Goal: Task Accomplishment & Management: Manage account settings

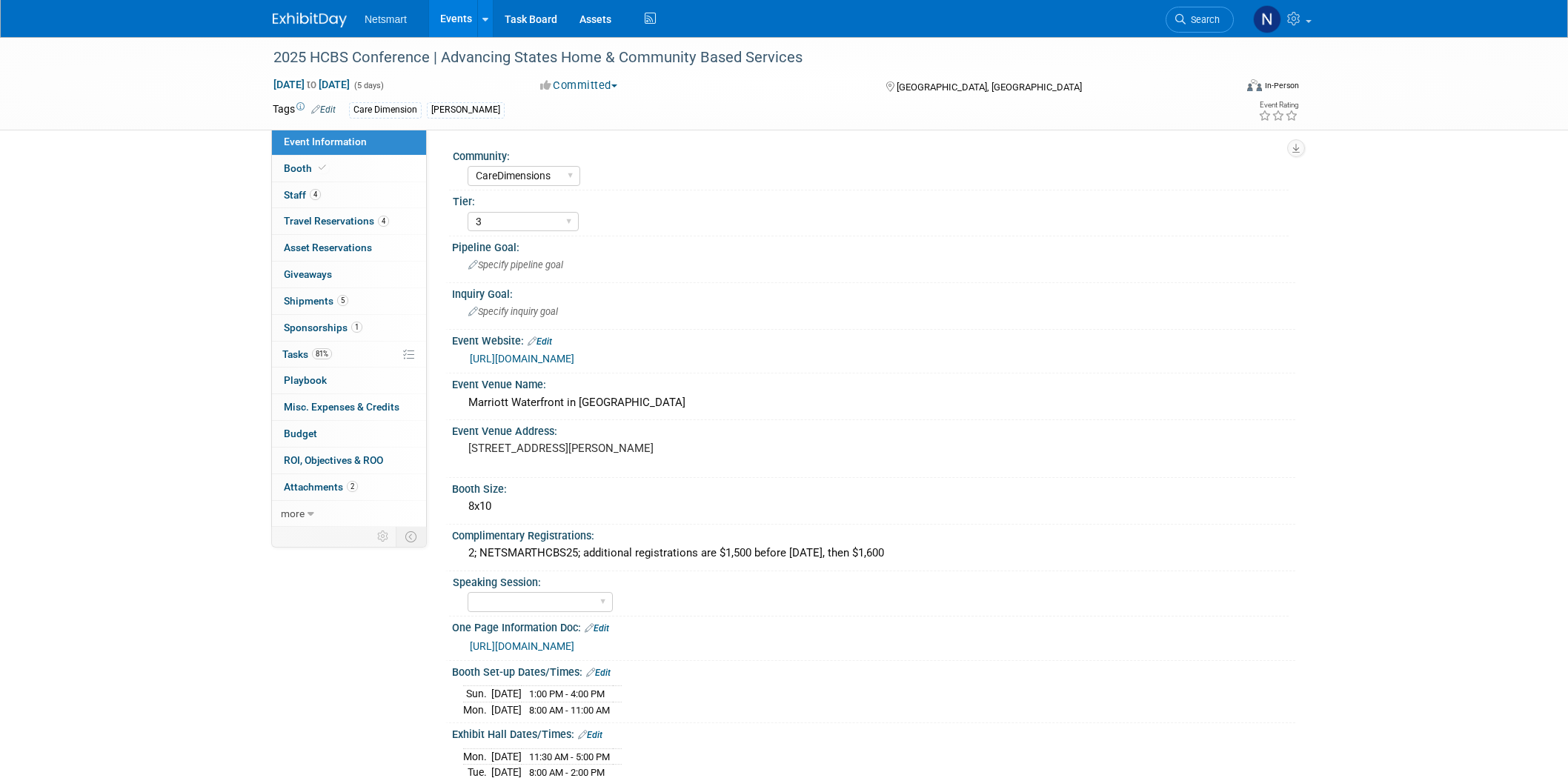
select select "CareDimensions"
select select "3"
click at [339, 299] on span "5" at bounding box center [342, 300] width 11 height 11
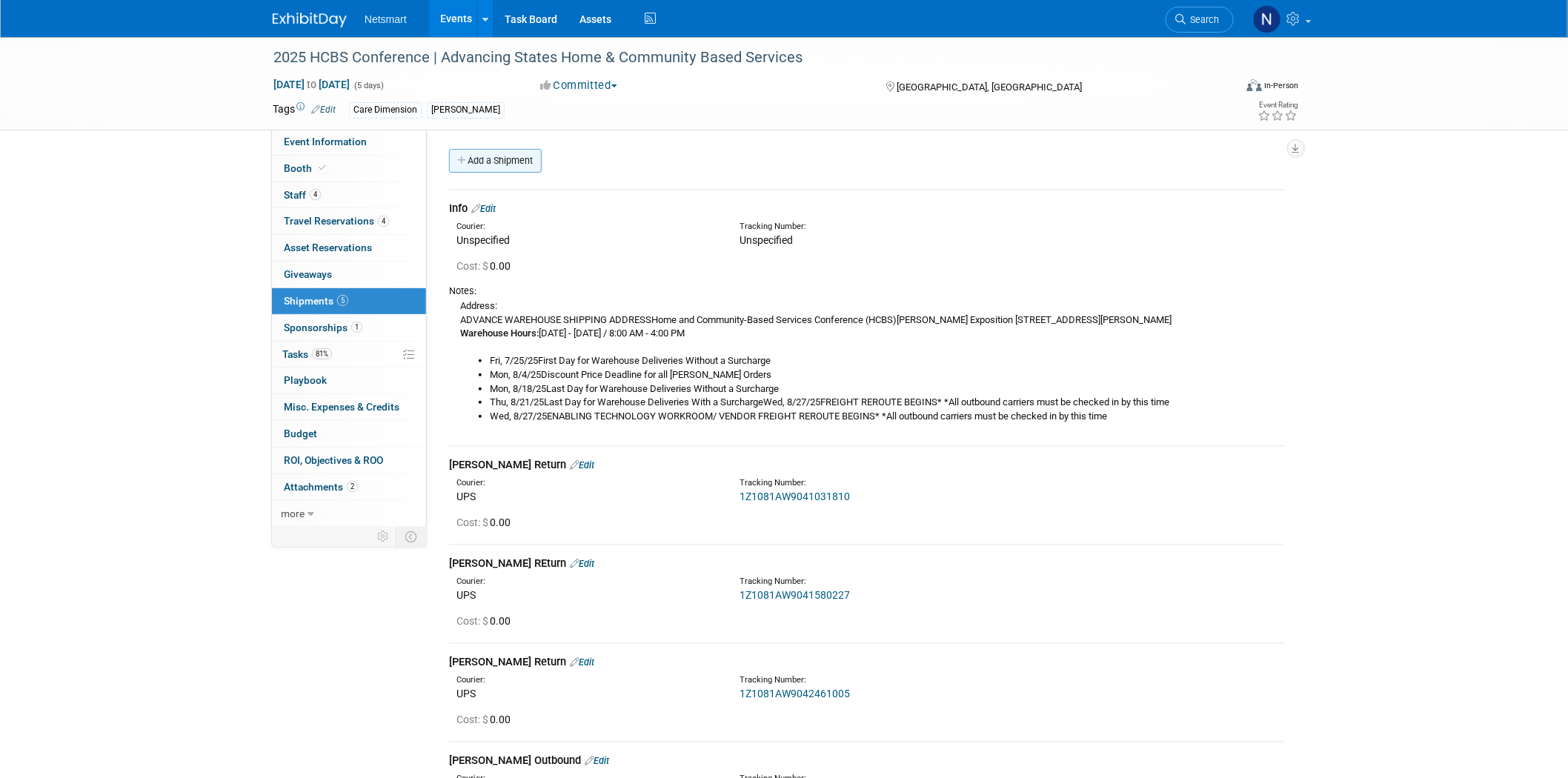
click at [494, 169] on link "Add a Shipment" at bounding box center [495, 160] width 93 height 23
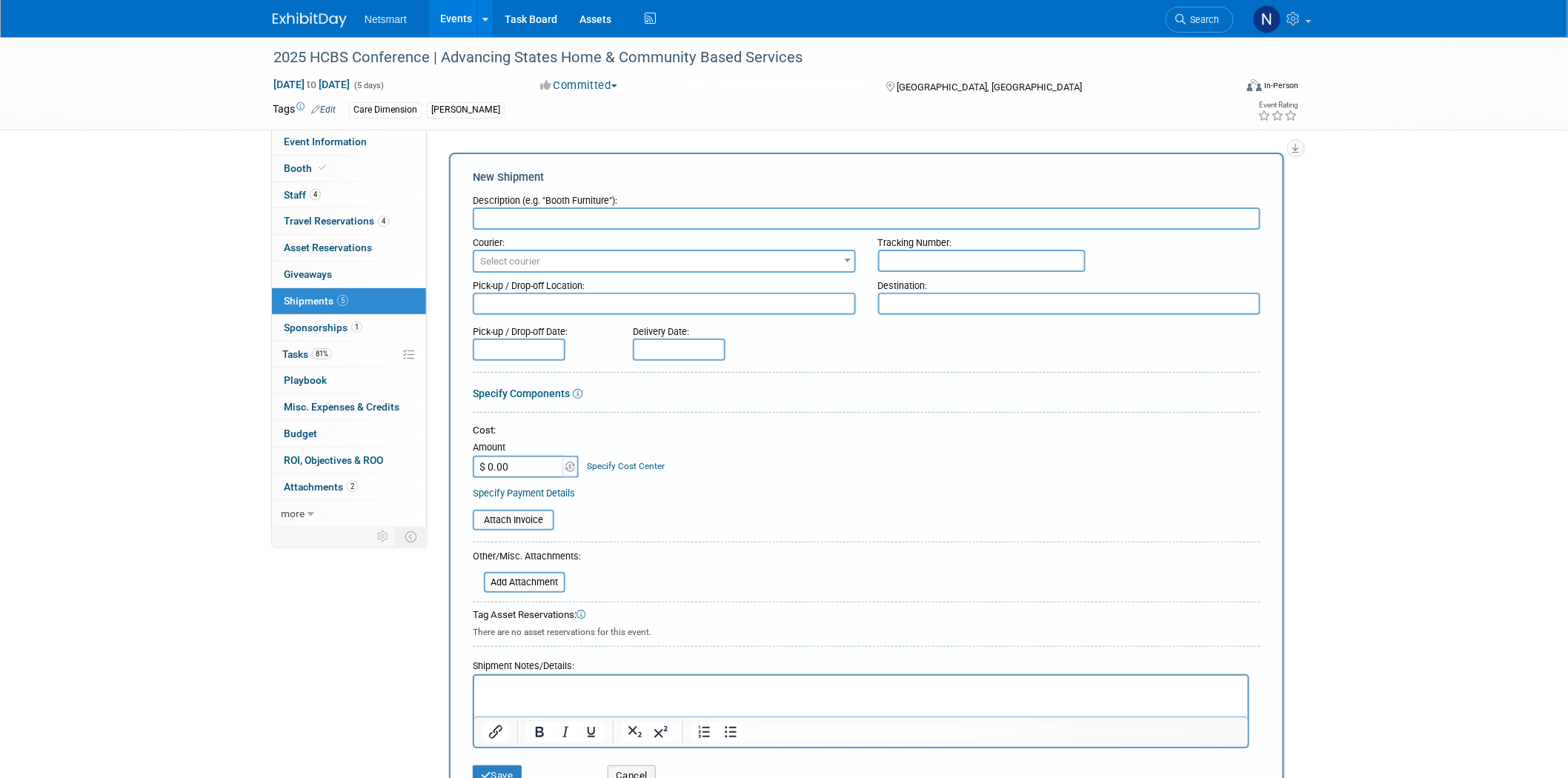
click at [489, 214] on input "text" at bounding box center [867, 219] width 787 height 23
click at [489, 214] on input "[PERSON_NAME] Outbound" at bounding box center [867, 219] width 787 height 23
type input "[PERSON_NAME] Outbound"
click at [635, 252] on span "Select courier" at bounding box center [664, 262] width 380 height 21
drag, startPoint x: 502, startPoint y: 283, endPoint x: 485, endPoint y: 287, distance: 17.5
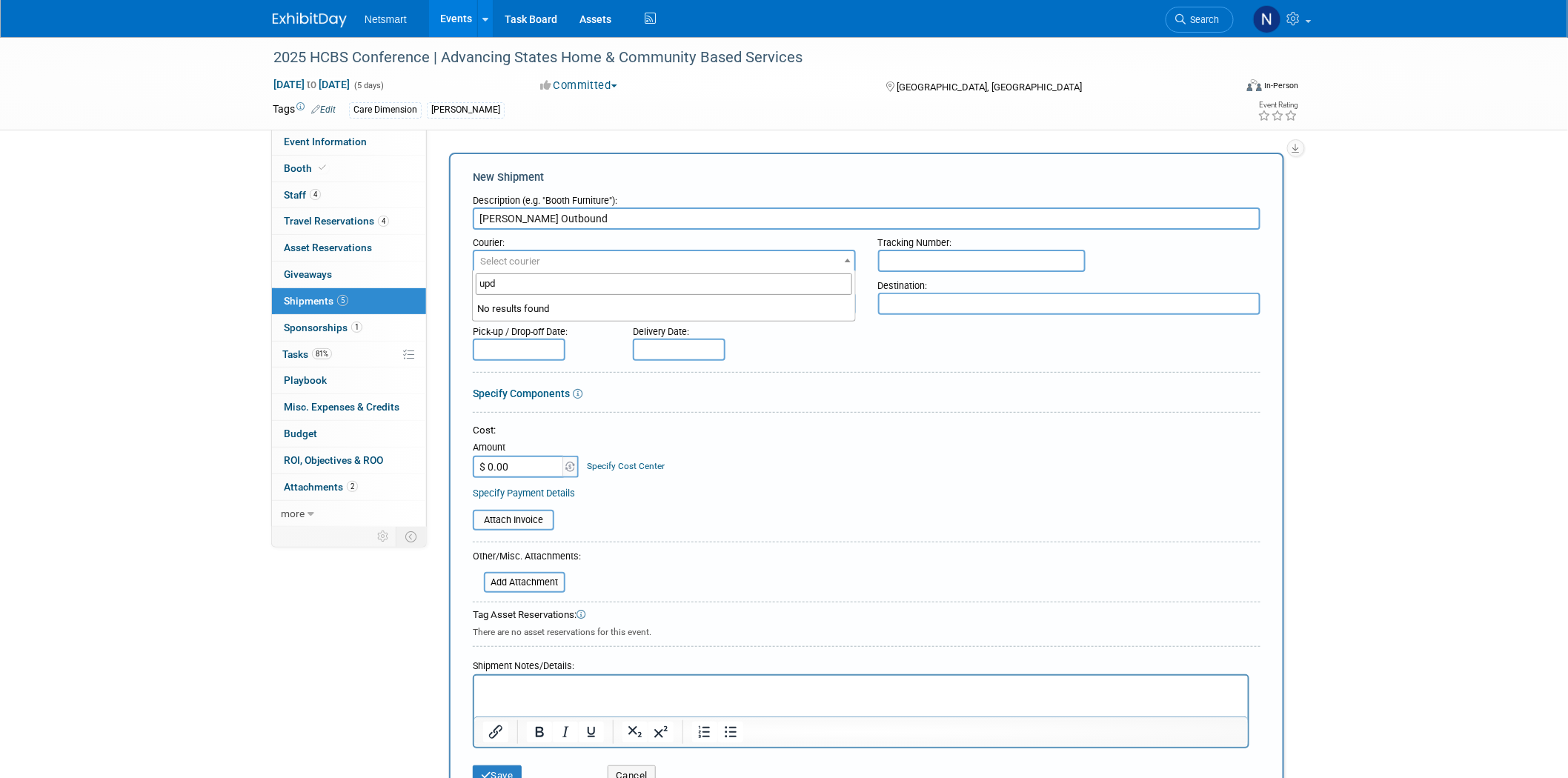
click at [485, 287] on input "upd" at bounding box center [663, 284] width 375 height 22
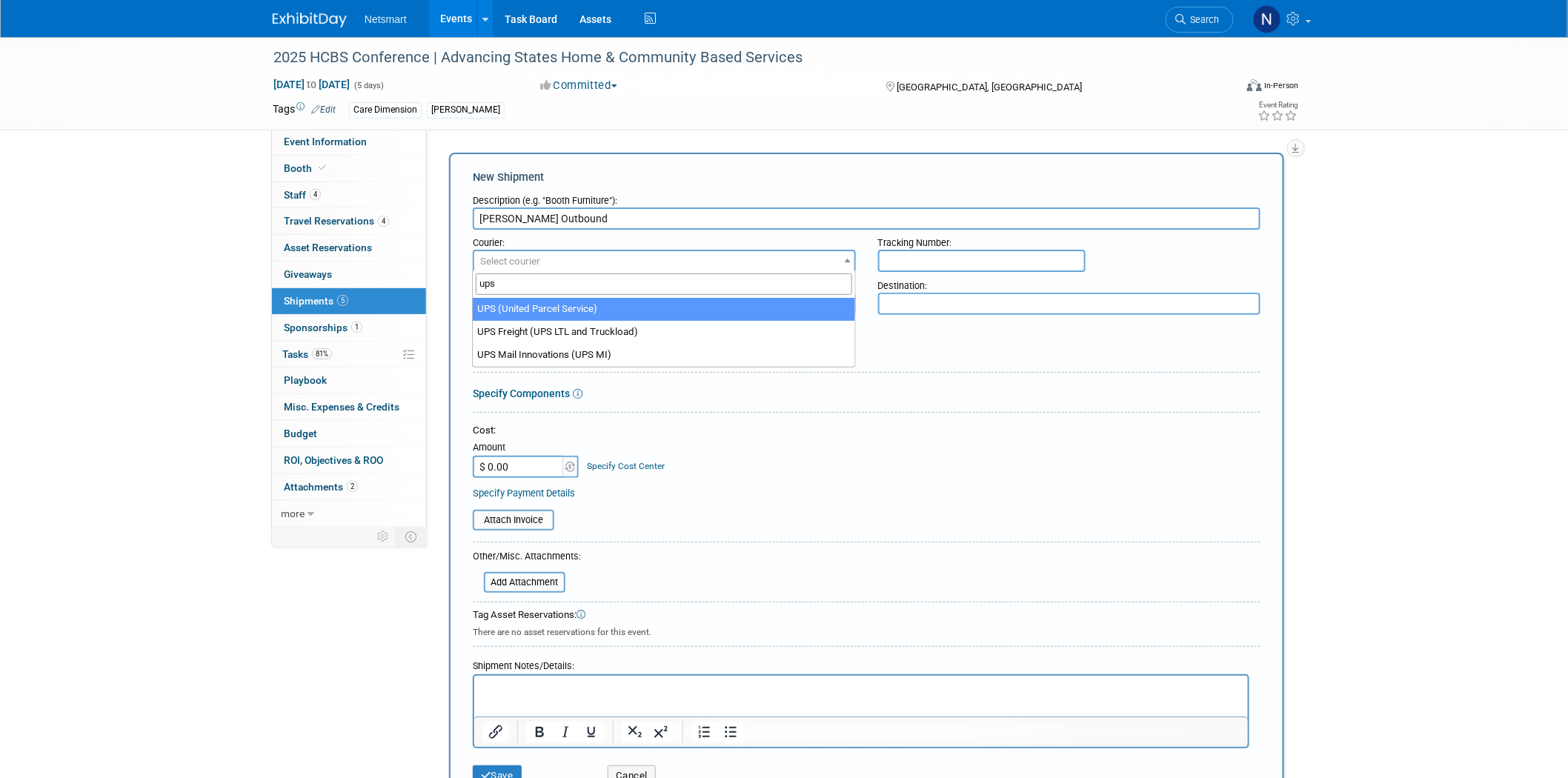
type input "ups"
select select "508"
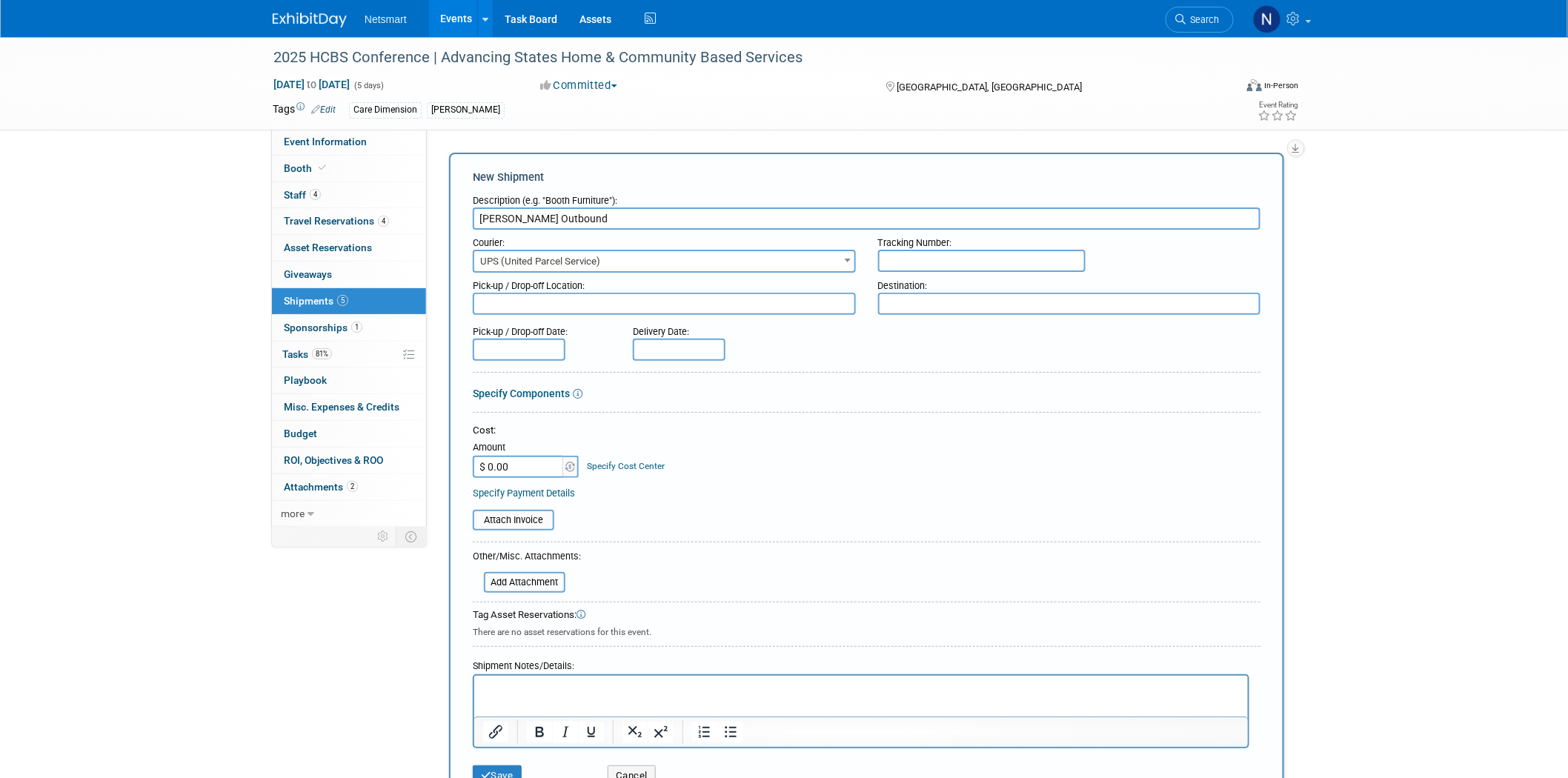
click at [927, 249] on input "text" at bounding box center [981, 261] width 208 height 23
paste input "1Z1081AW0242468183"
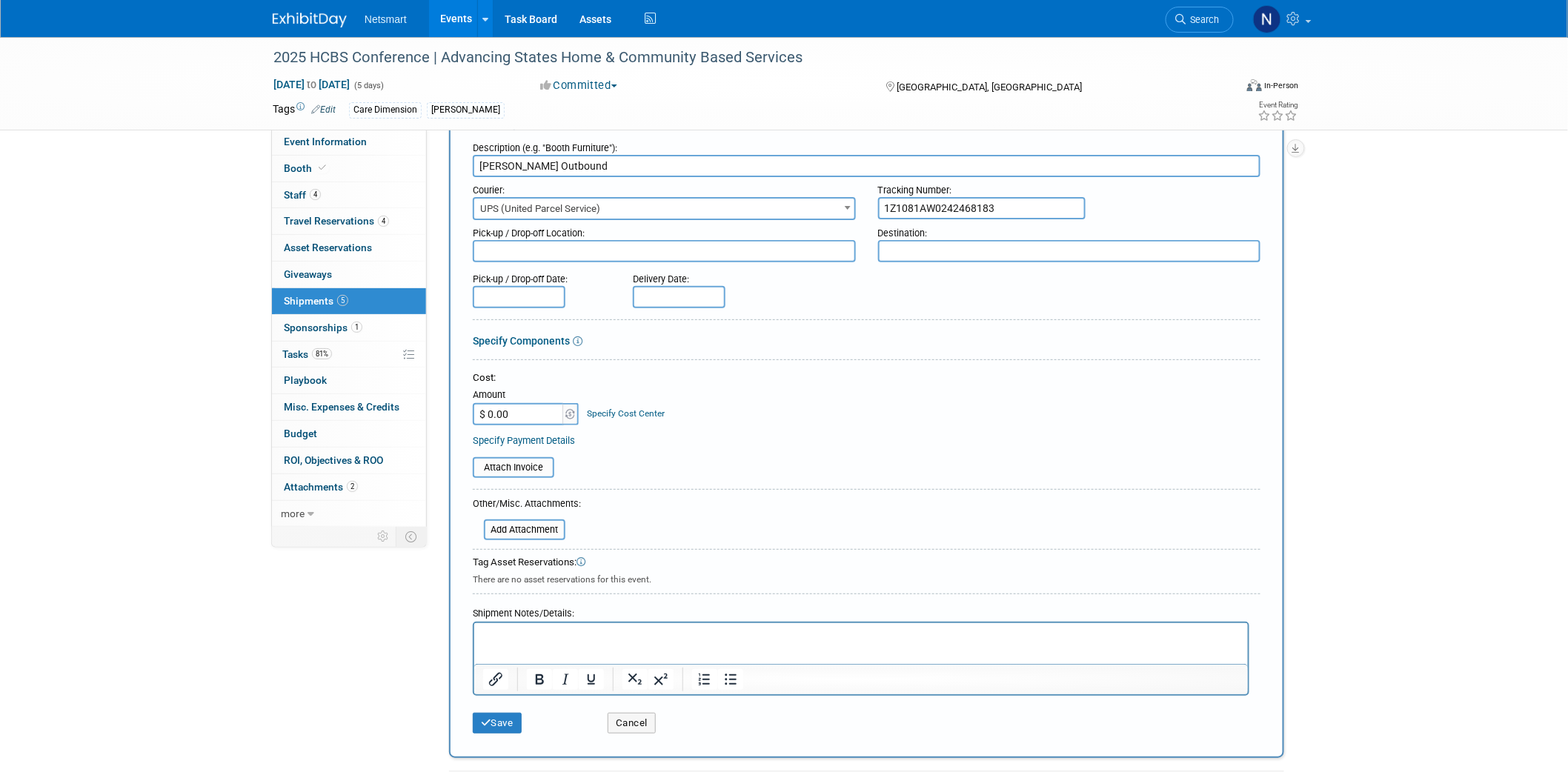
scroll to position [83, 0]
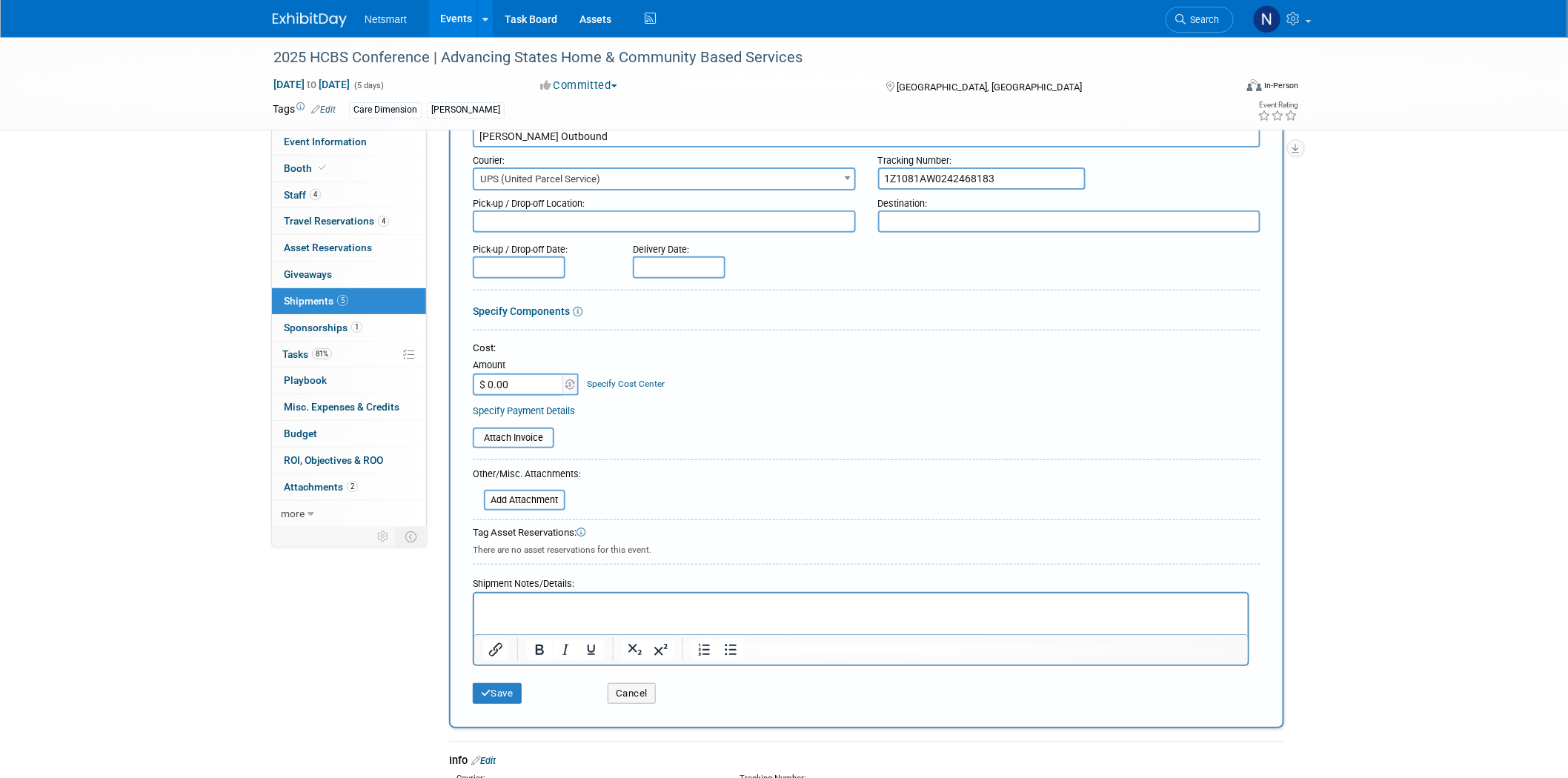
type input "1Z1081AW0242468183"
click at [498, 607] on p "Rich Text Area. Press ALT-0 for help." at bounding box center [860, 607] width 756 height 15
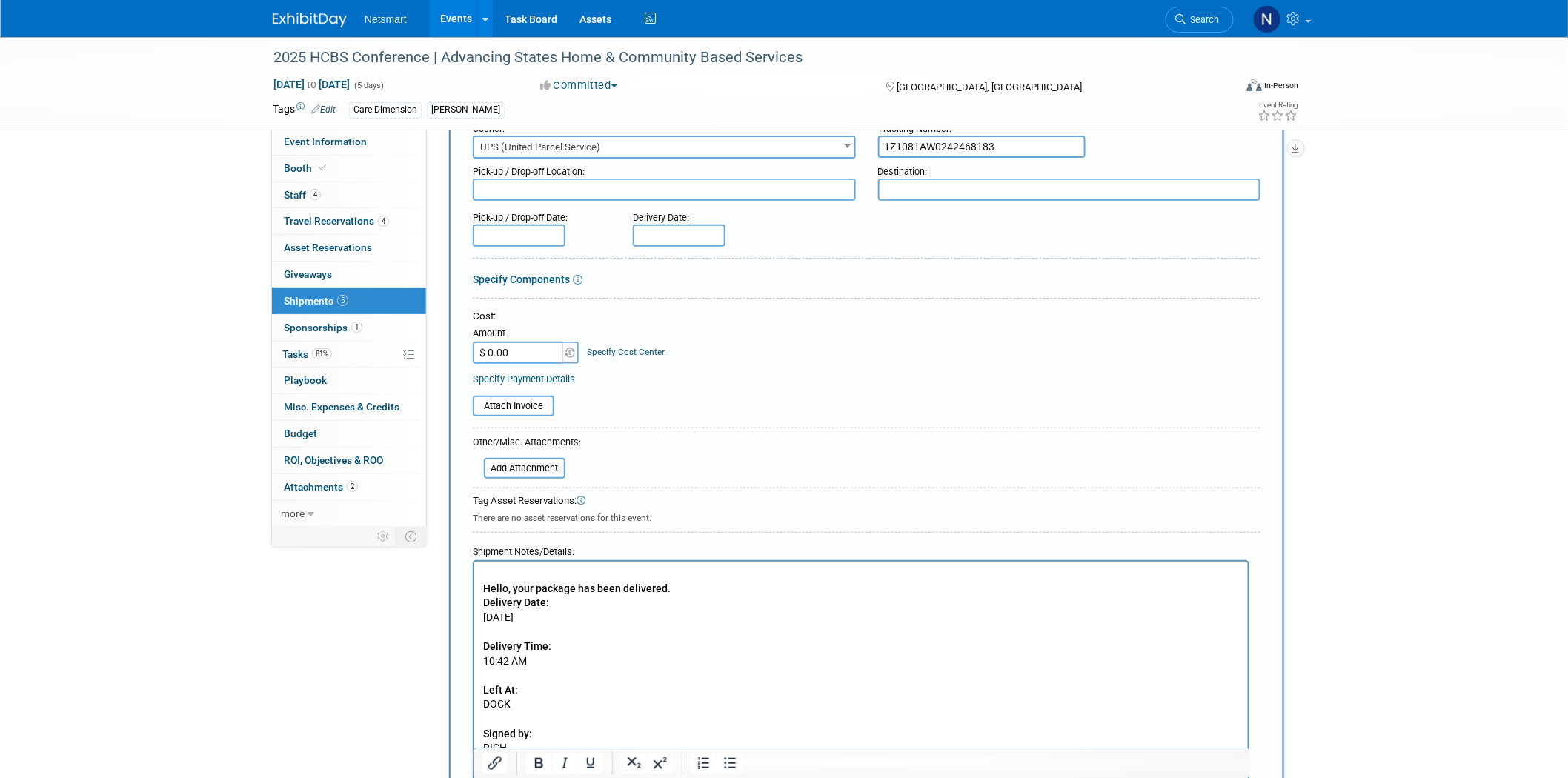
scroll to position [0, 0]
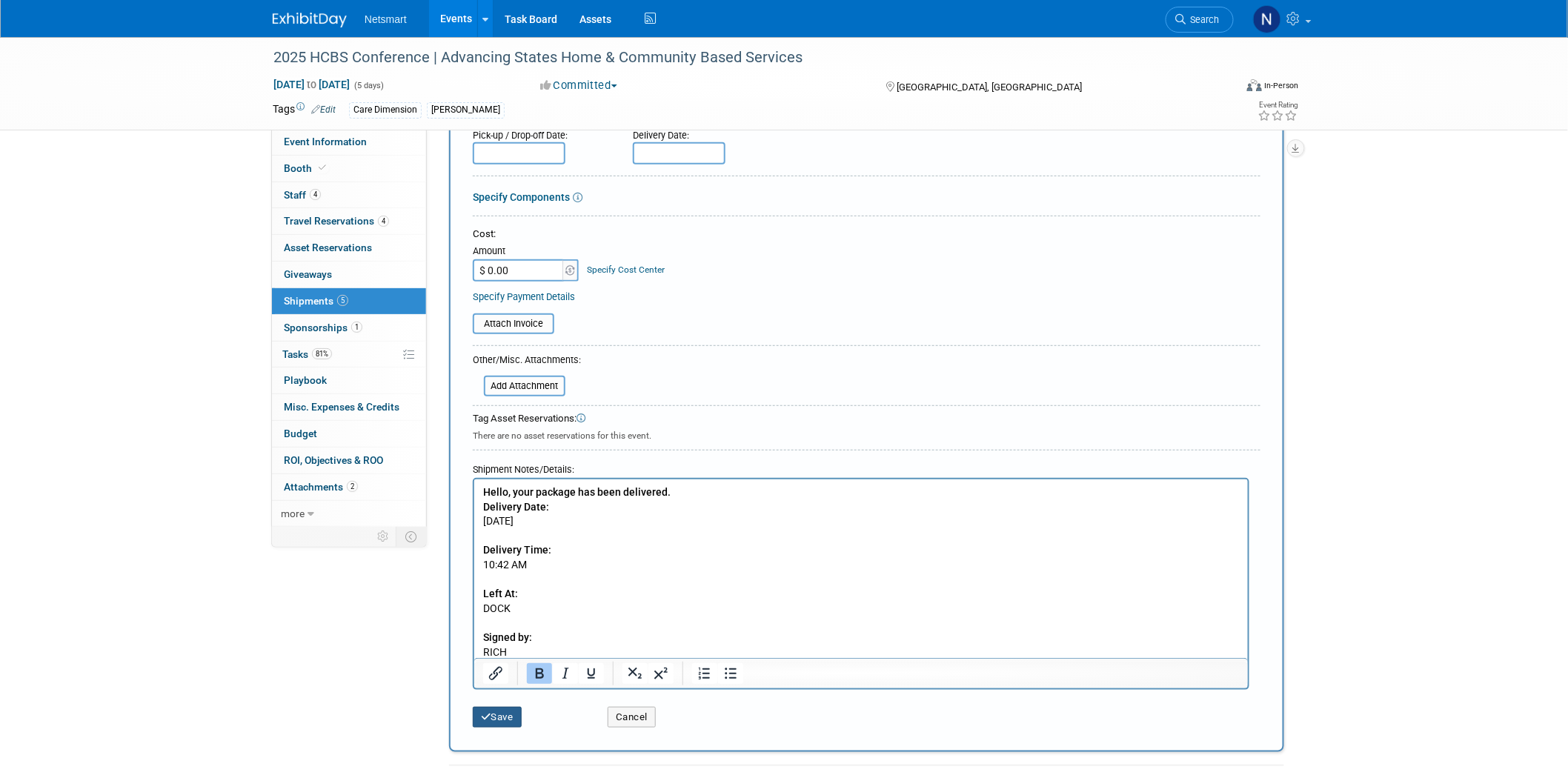
click at [496, 713] on button "Save" at bounding box center [497, 717] width 49 height 21
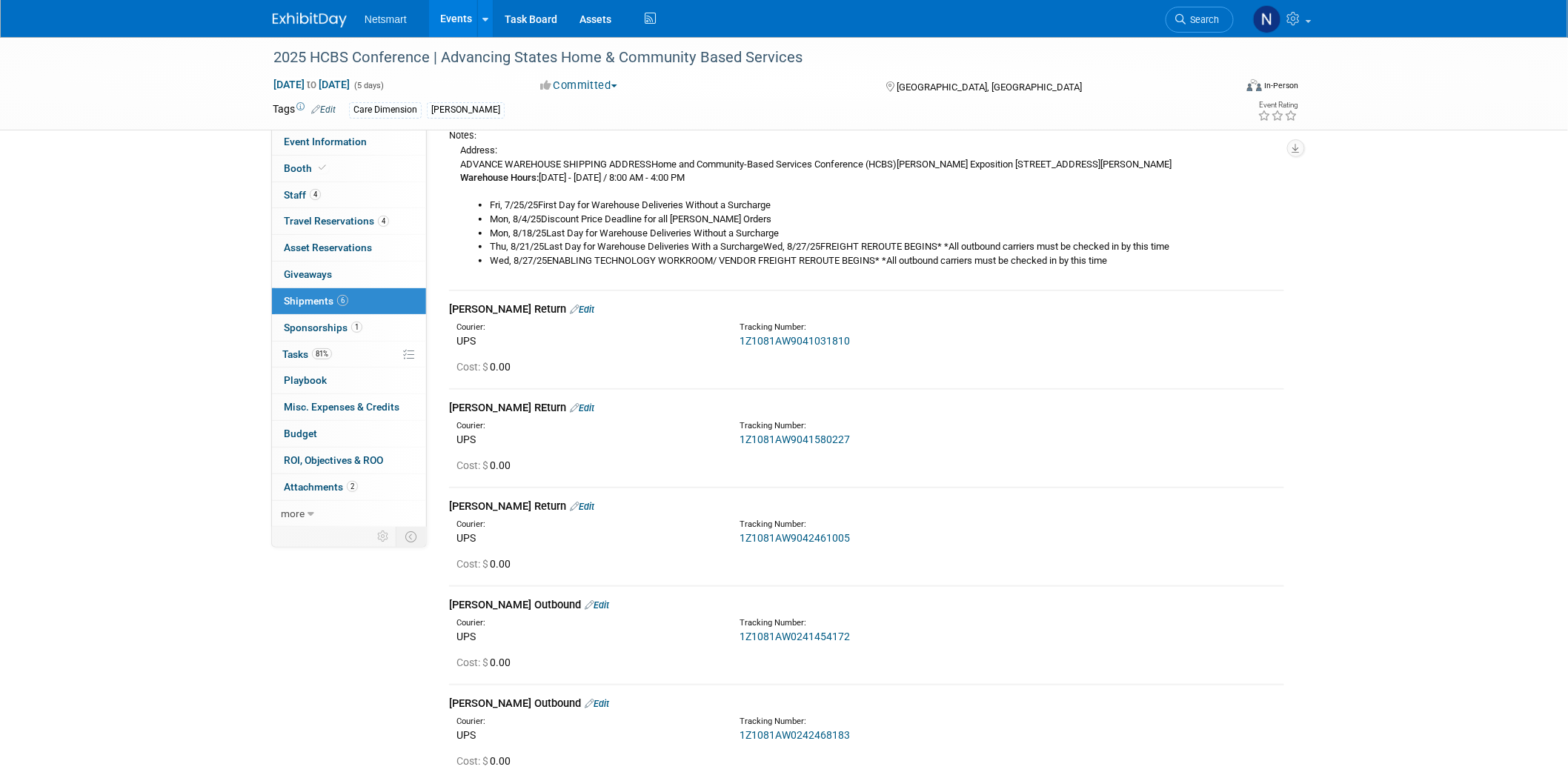
scroll to position [16, 0]
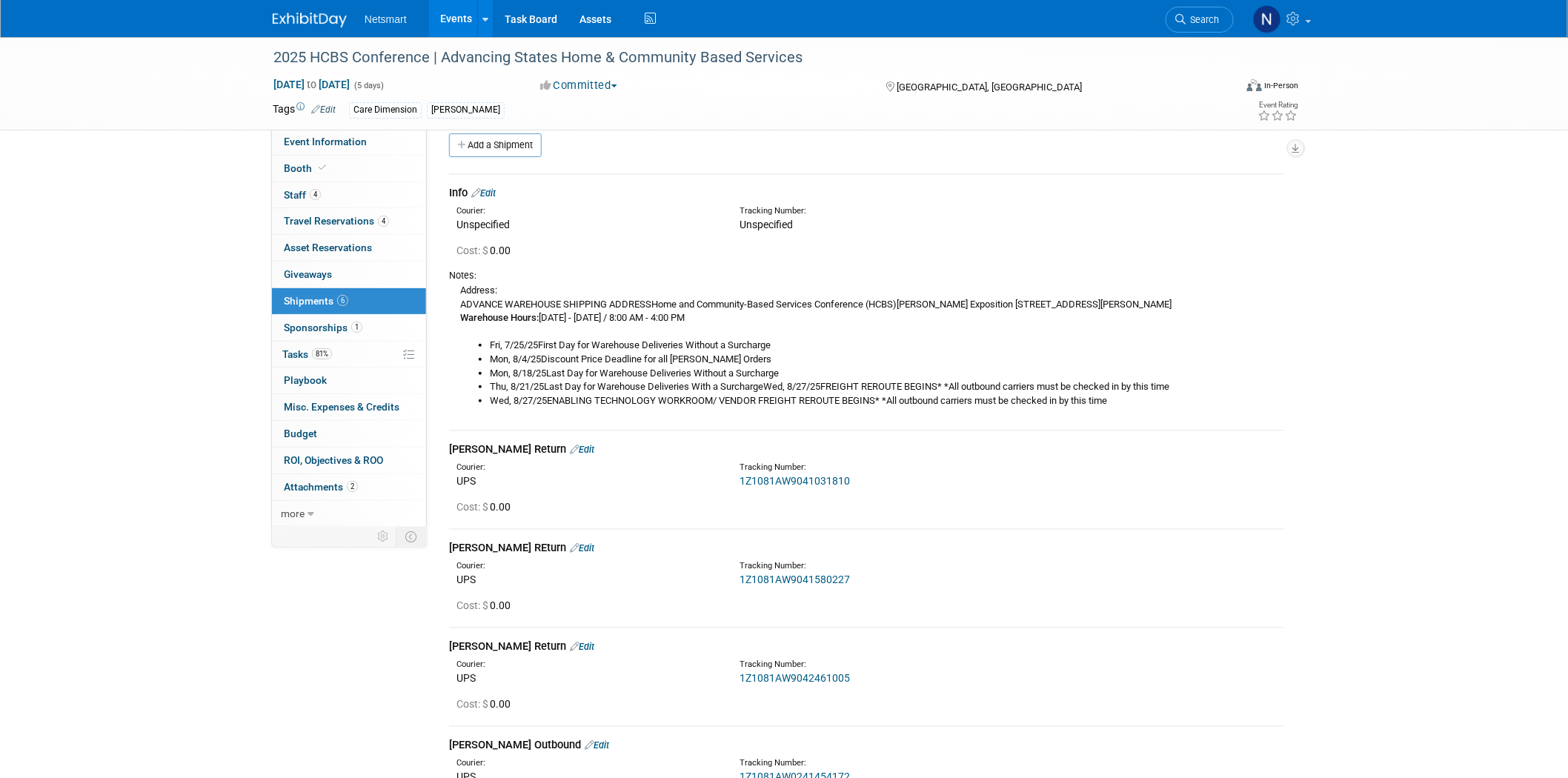
drag, startPoint x: 487, startPoint y: 154, endPoint x: 495, endPoint y: 183, distance: 30.1
click at [487, 154] on link "Add a Shipment" at bounding box center [495, 144] width 93 height 23
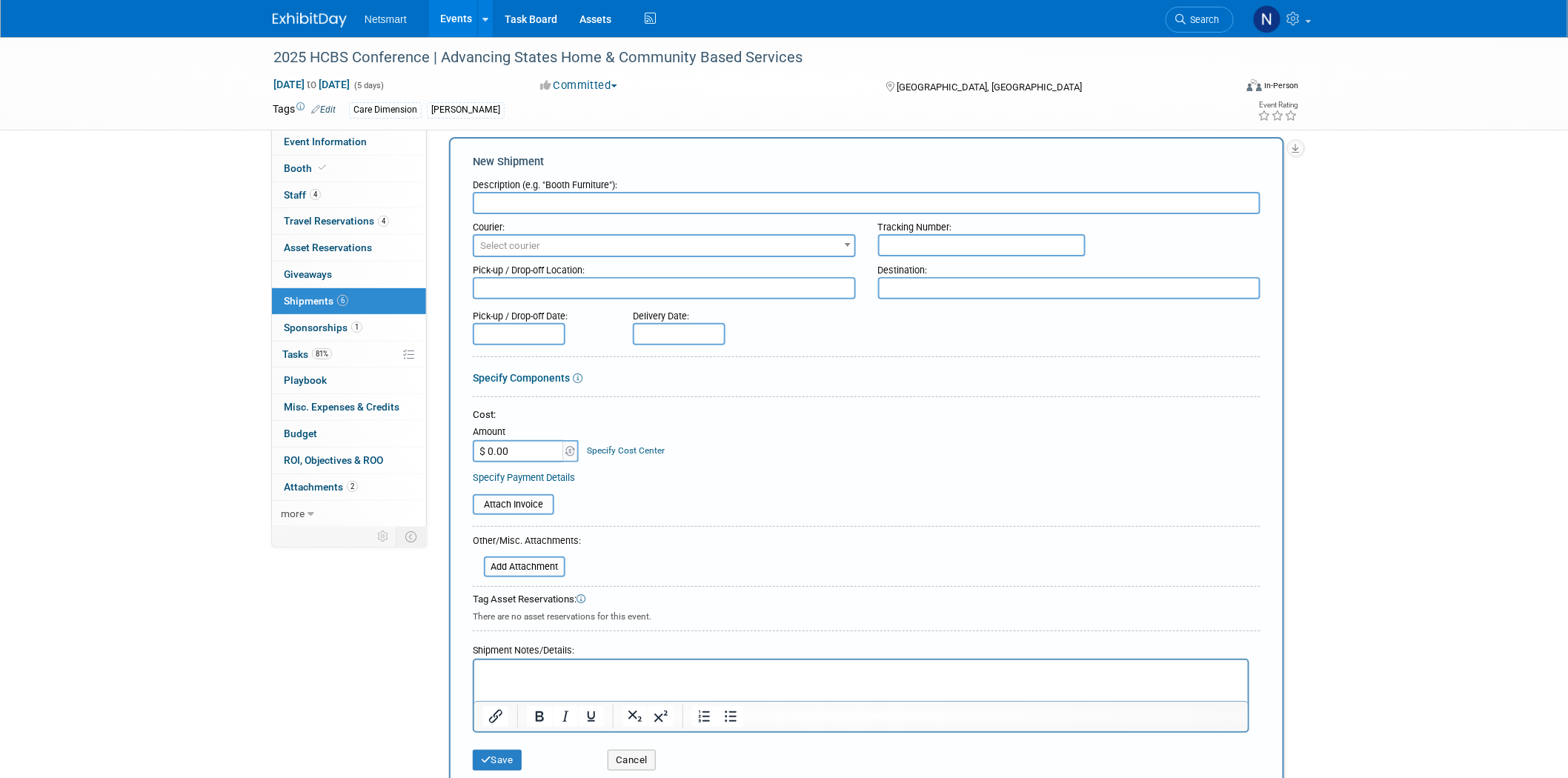
scroll to position [0, 0]
click at [495, 201] on input "text" at bounding box center [867, 203] width 787 height 23
type input "[PERSON_NAME] Outbound"
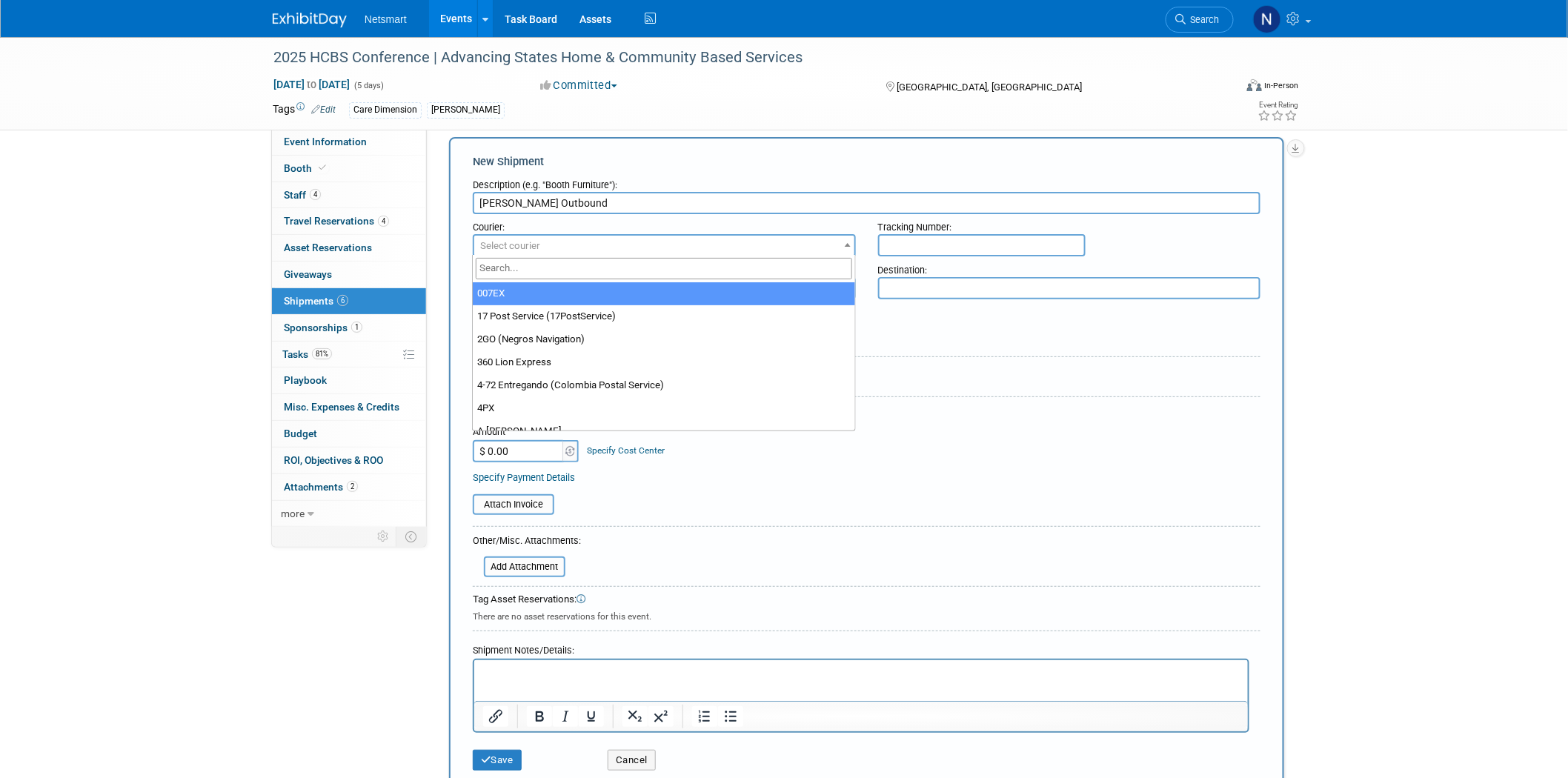
click at [480, 244] on span "Select courier" at bounding box center [509, 245] width 60 height 11
type input "ups"
select select "508"
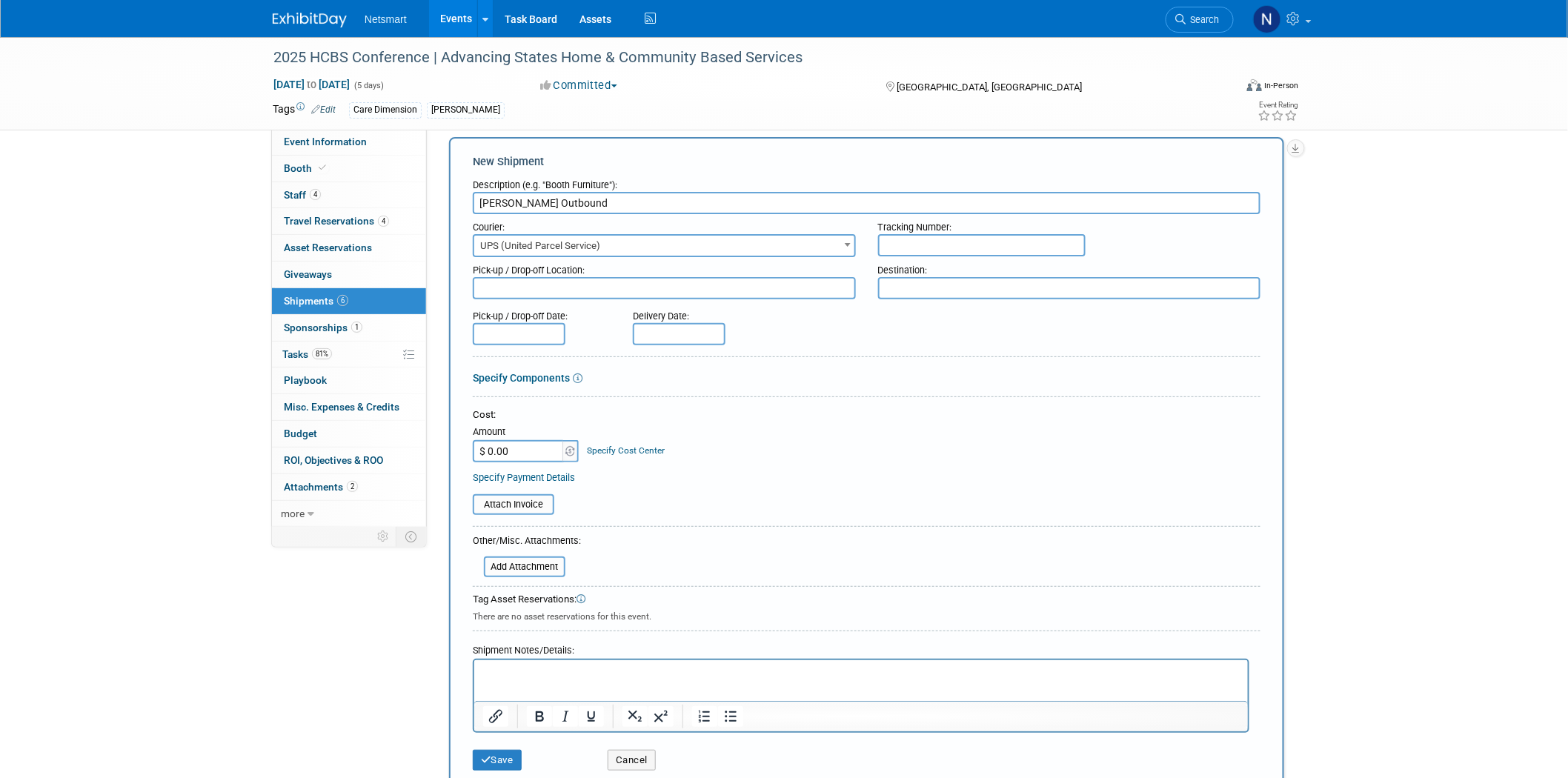
click at [914, 243] on input "text" at bounding box center [981, 245] width 208 height 23
paste input "1Z1081AW0241931790"
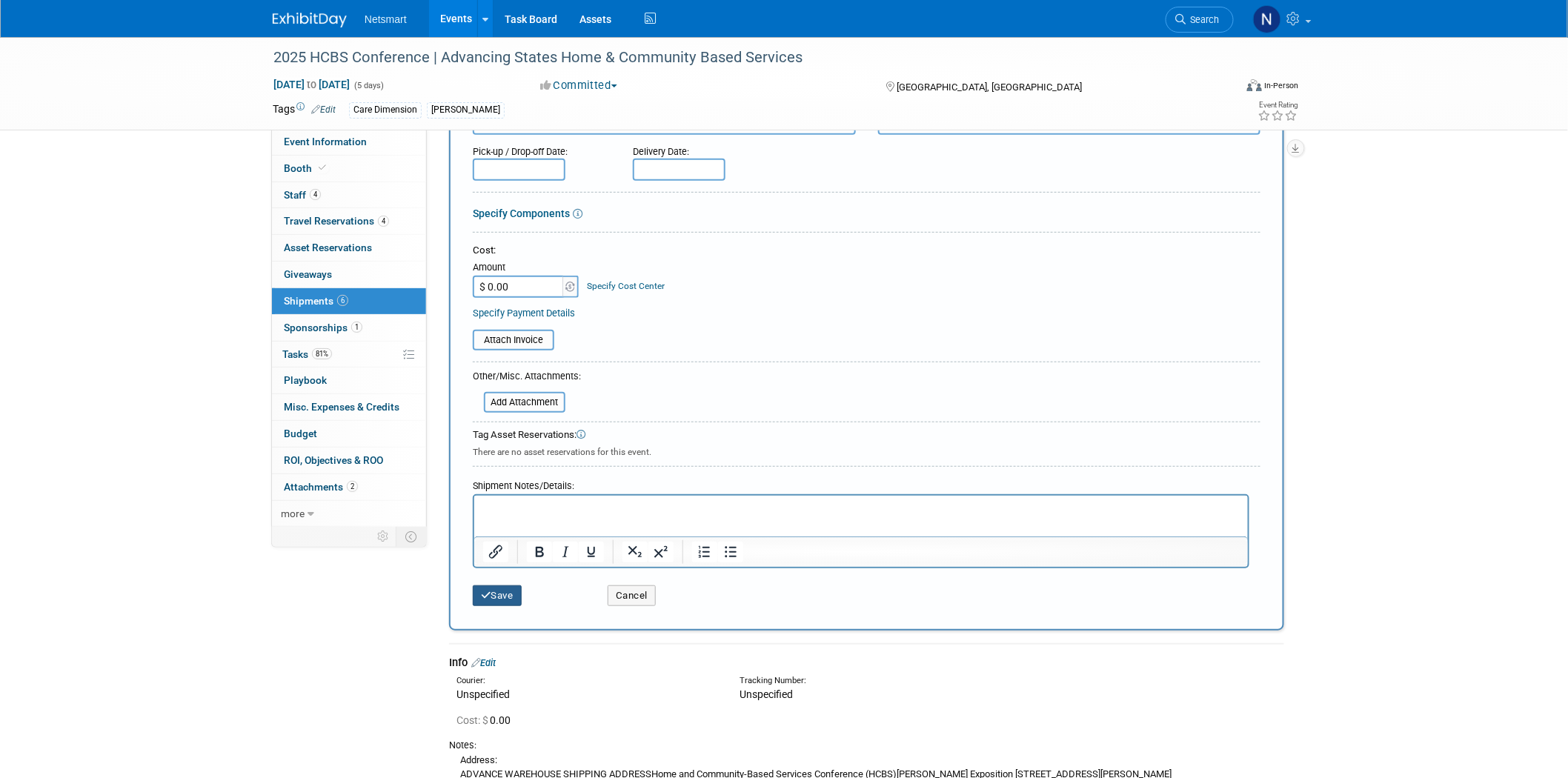
type input "1Z1081AW0241931790"
click at [492, 588] on button "Save" at bounding box center [497, 595] width 49 height 21
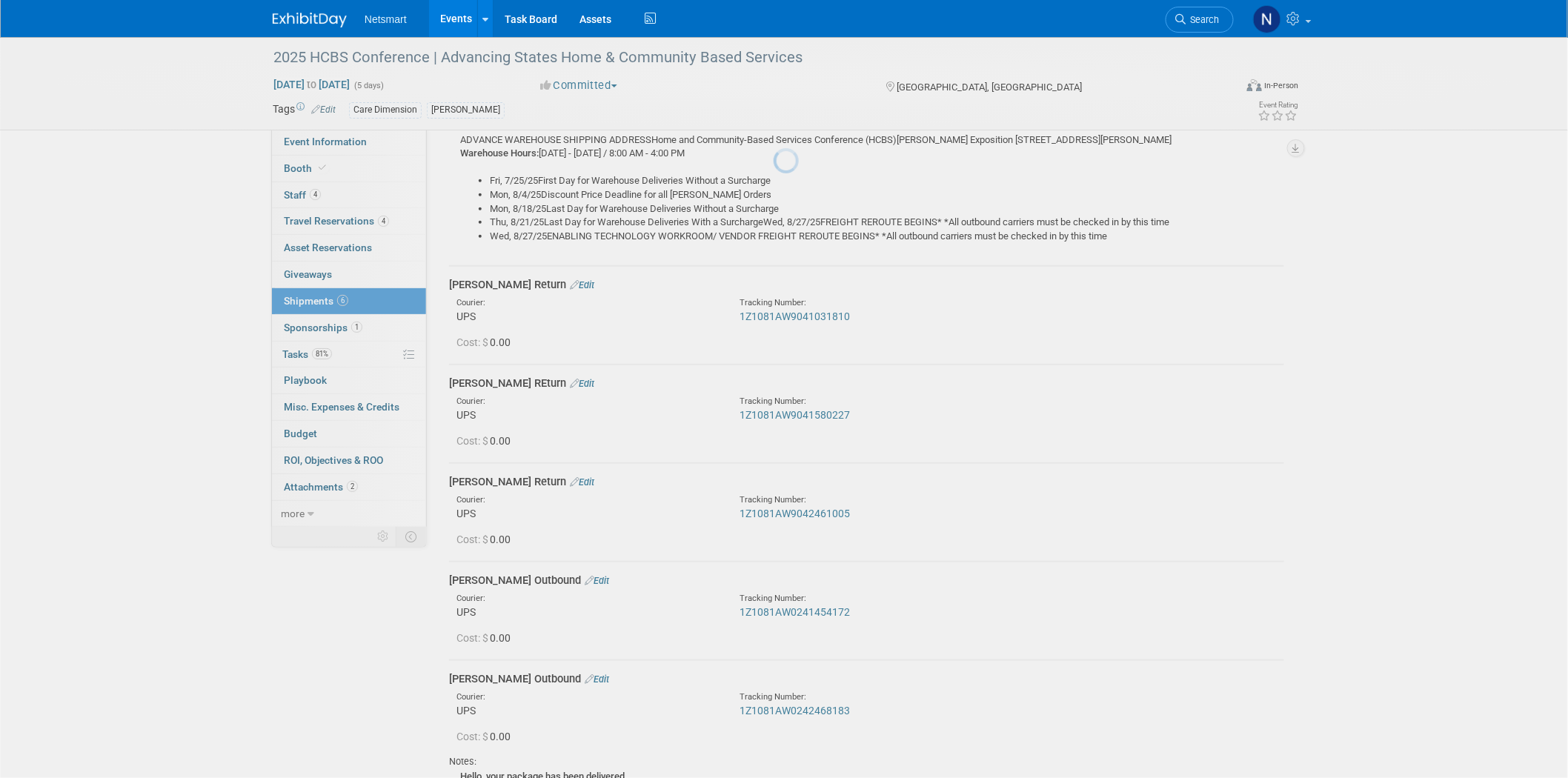
scroll to position [608, 0]
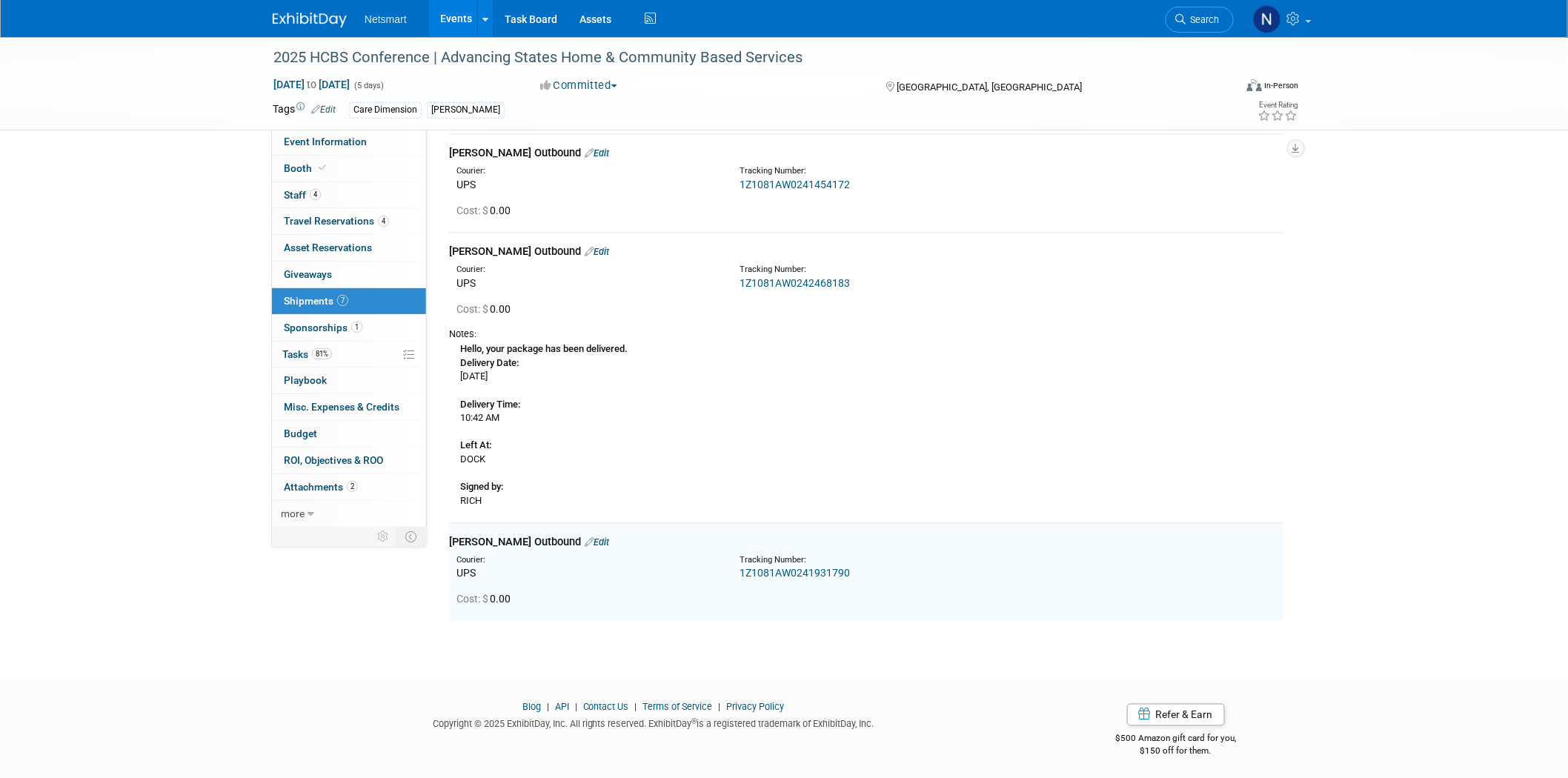
click at [585, 536] on link "Edit" at bounding box center [597, 542] width 24 height 11
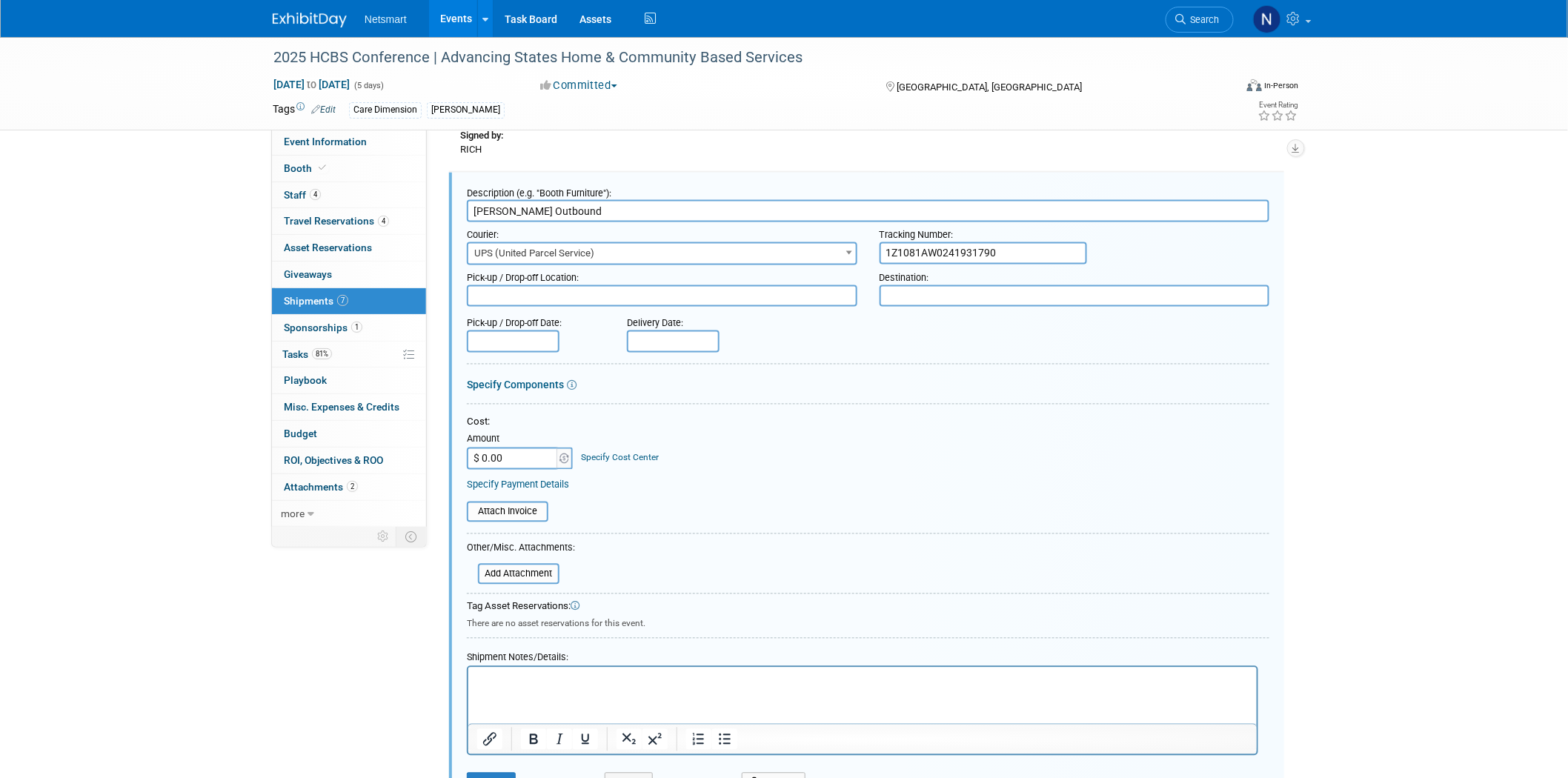
scroll to position [0, 0]
click at [534, 688] on html at bounding box center [861, 677] width 788 height 21
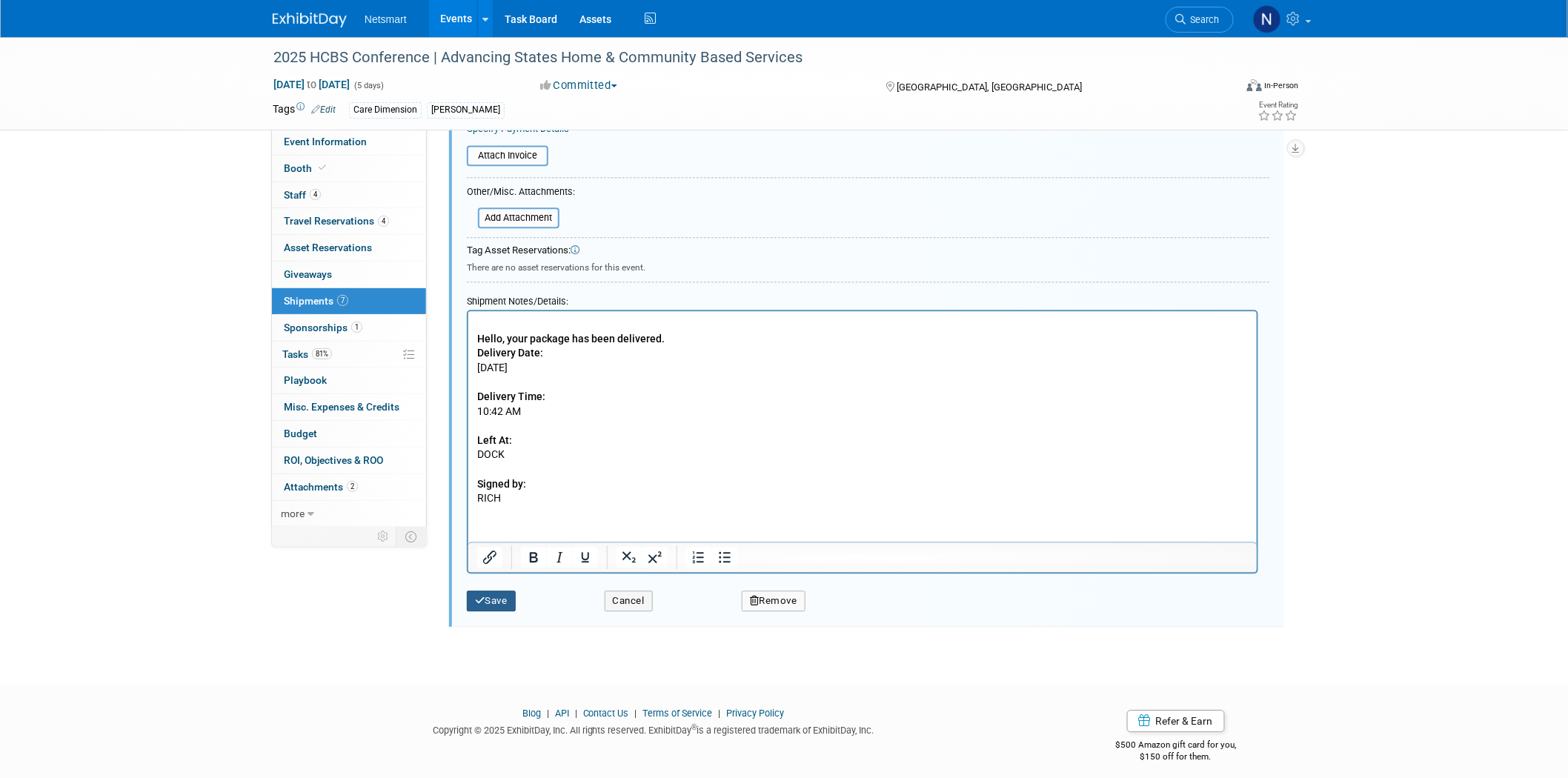
click at [494, 598] on button "Save" at bounding box center [491, 601] width 49 height 21
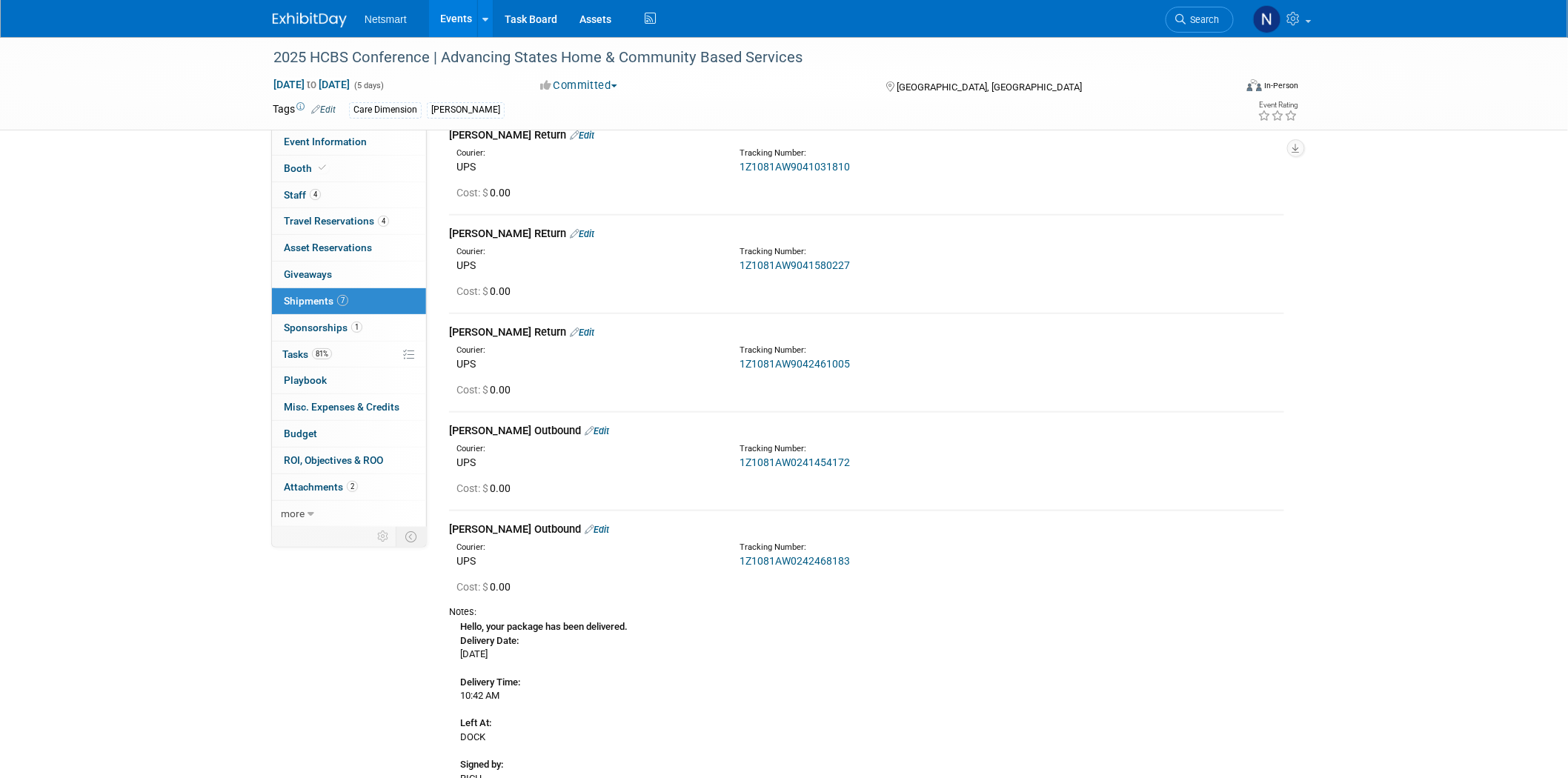
scroll to position [319, 0]
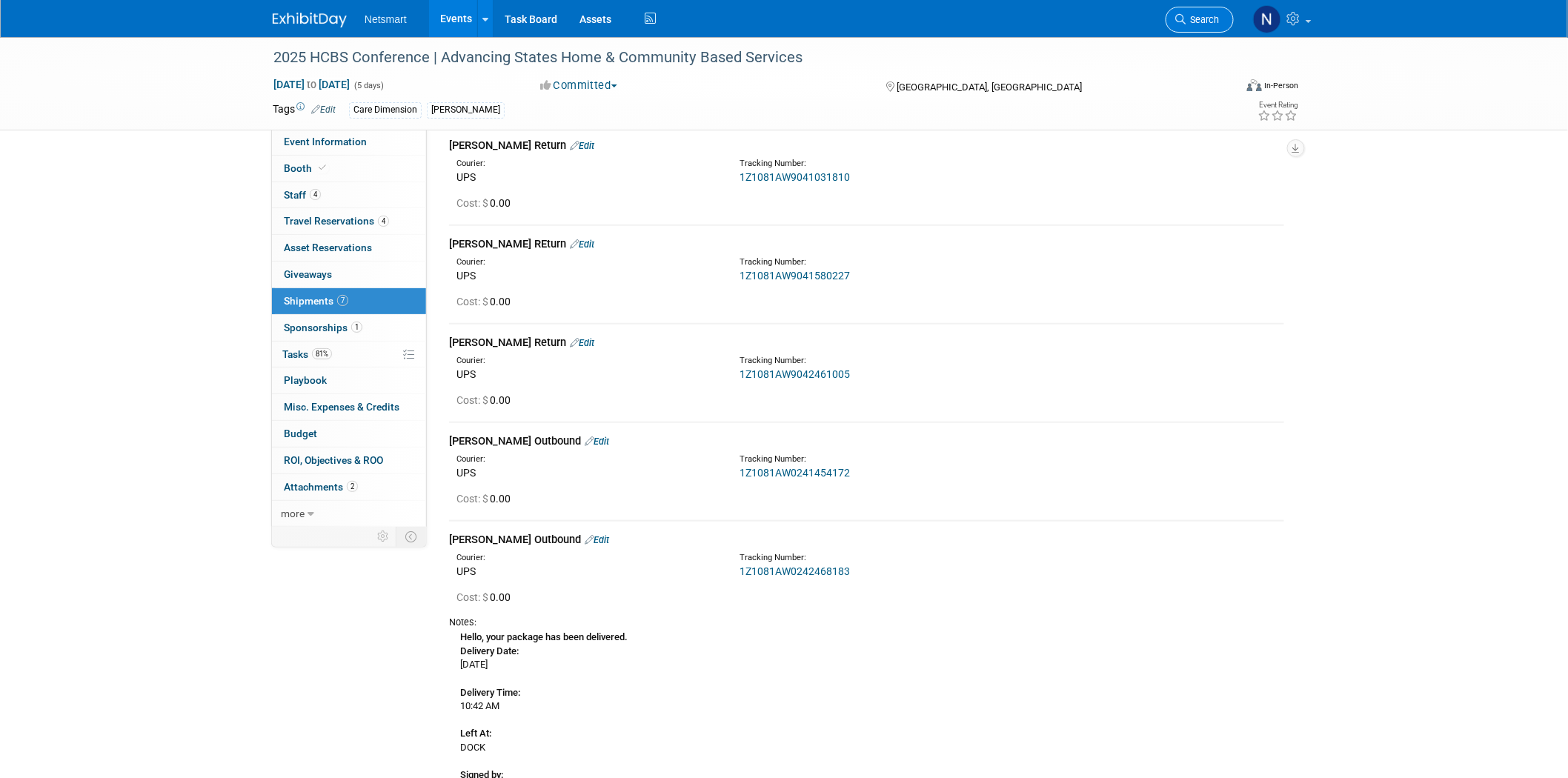
click at [1203, 21] on span "Search" at bounding box center [1202, 19] width 34 height 11
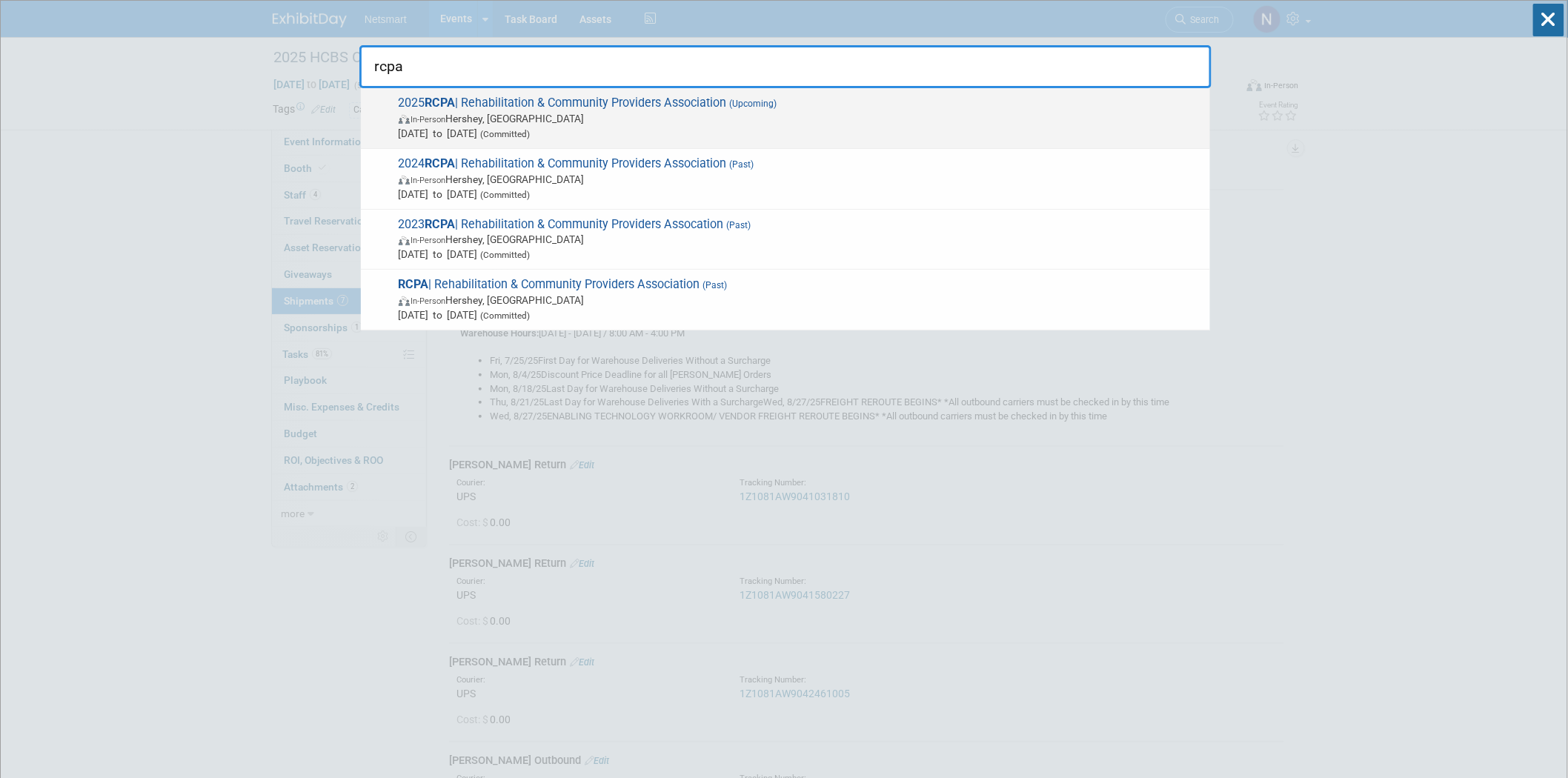
type input "rcpa"
click at [617, 121] on span "In-Person [GEOGRAPHIC_DATA], [GEOGRAPHIC_DATA]" at bounding box center [801, 118] width 804 height 15
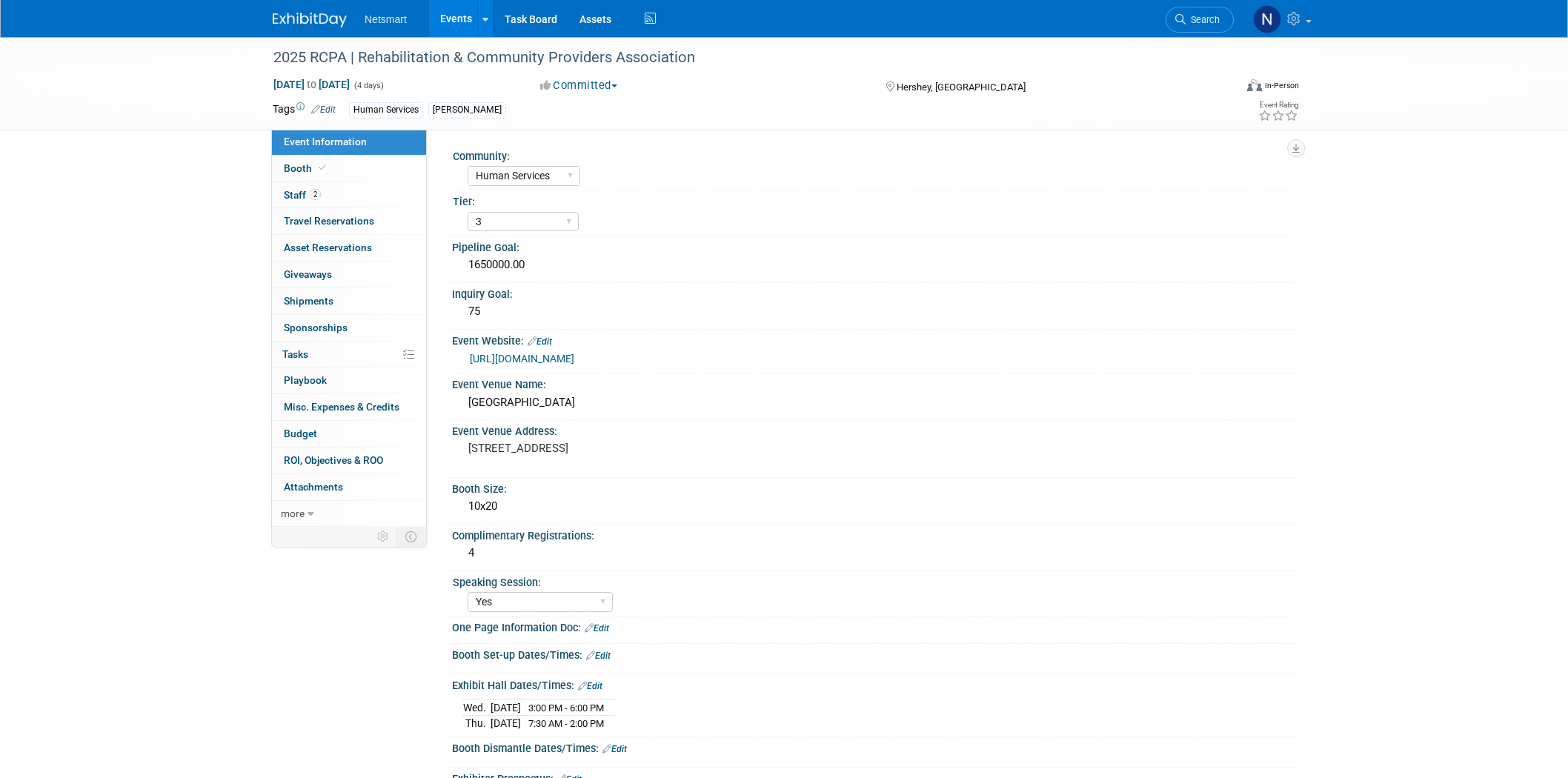
select select "Human Services"
select select "3"
select select "Yes"
click at [1213, 14] on span "Search" at bounding box center [1202, 19] width 34 height 11
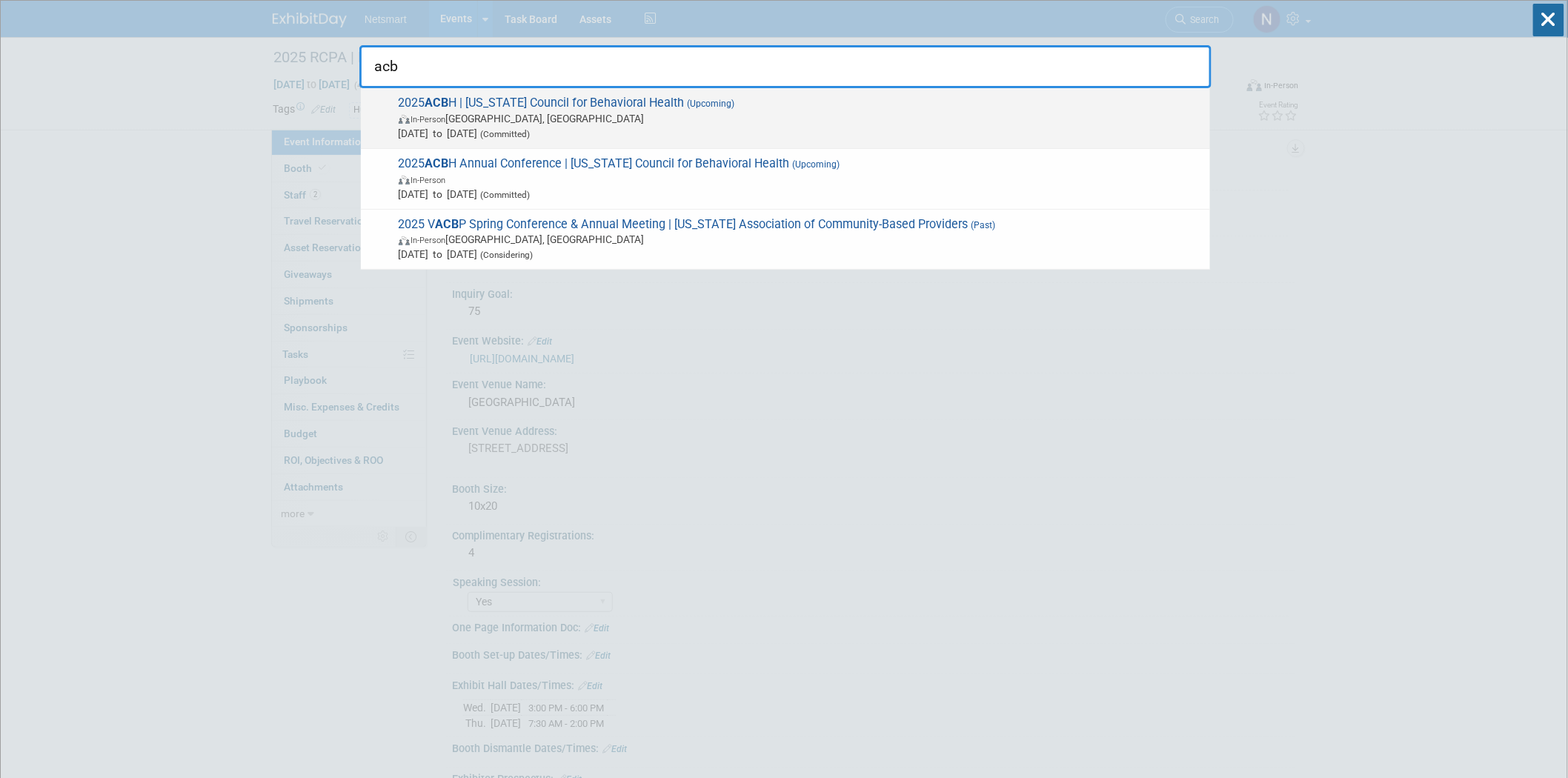
type input "acb"
click at [645, 111] on span "In-Person Hot Springs, AR" at bounding box center [801, 118] width 804 height 15
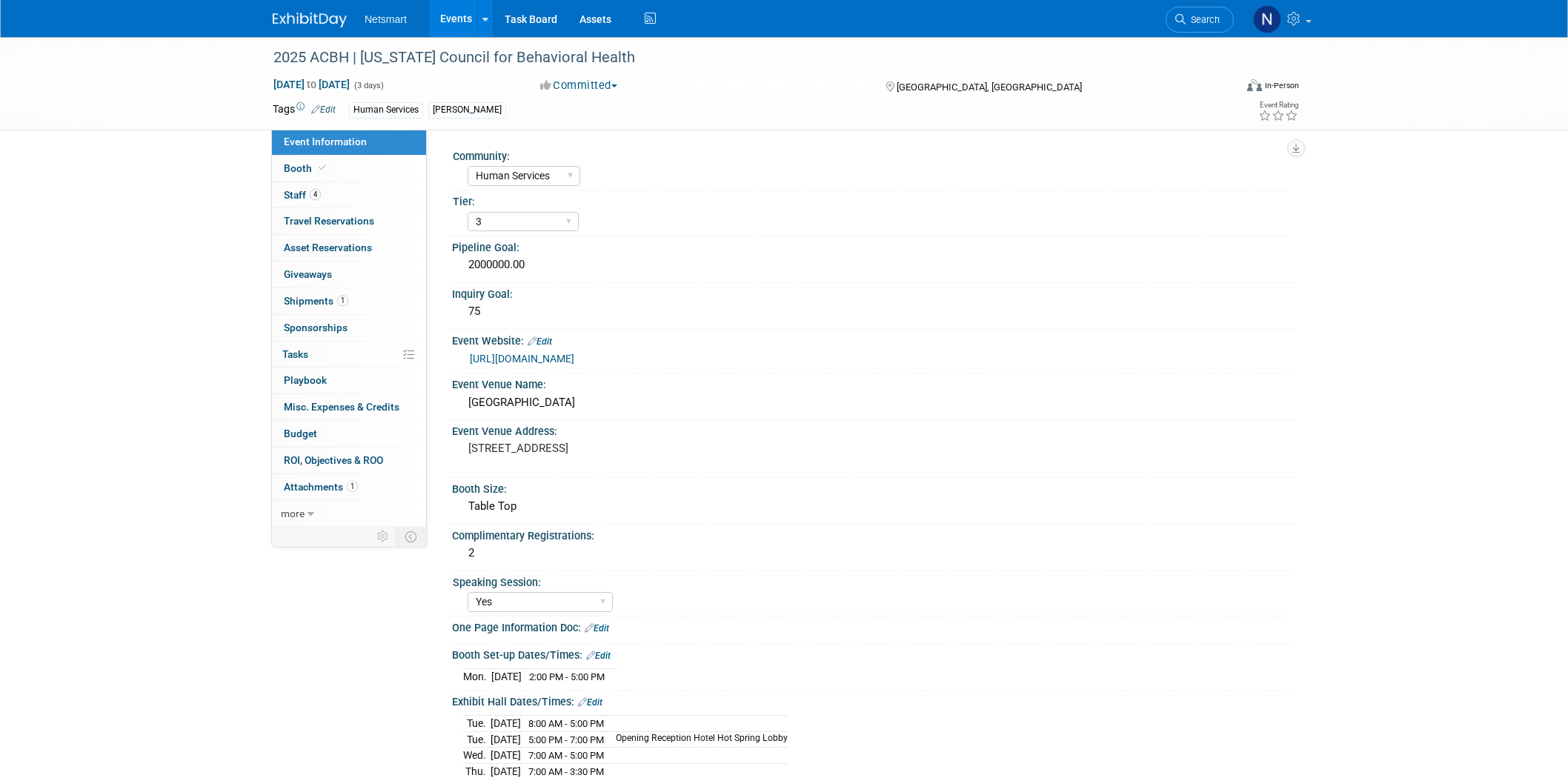
select select "Human Services"
select select "3"
select select "Yes"
click at [1206, 15] on span "Search" at bounding box center [1202, 19] width 34 height 11
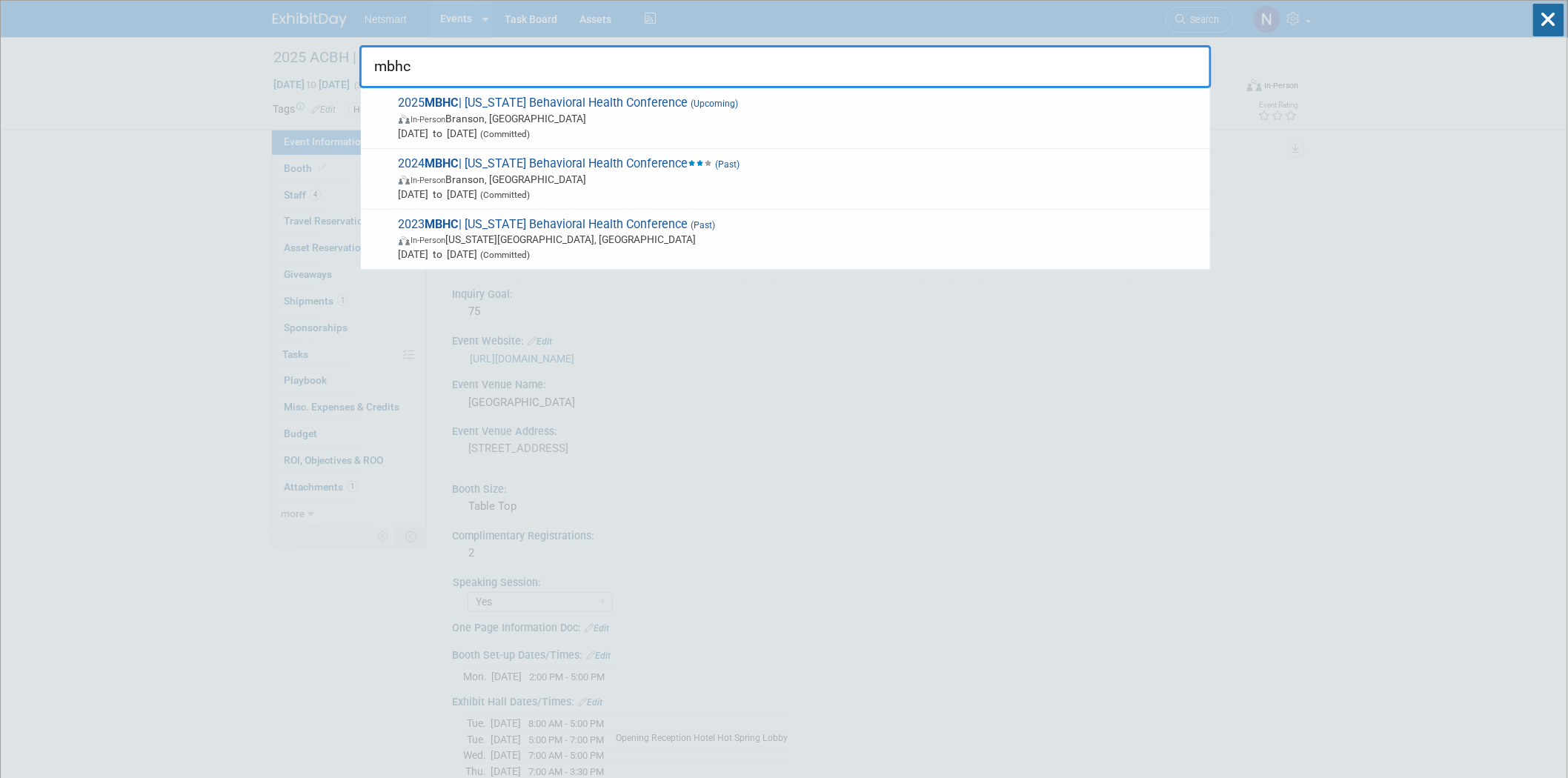
type input "mbhc"
click at [538, 99] on span "2025 MBHC | Missouri Behavioral Health Conference (Upcoming) In-Person Branson,…" at bounding box center [799, 118] width 808 height 45
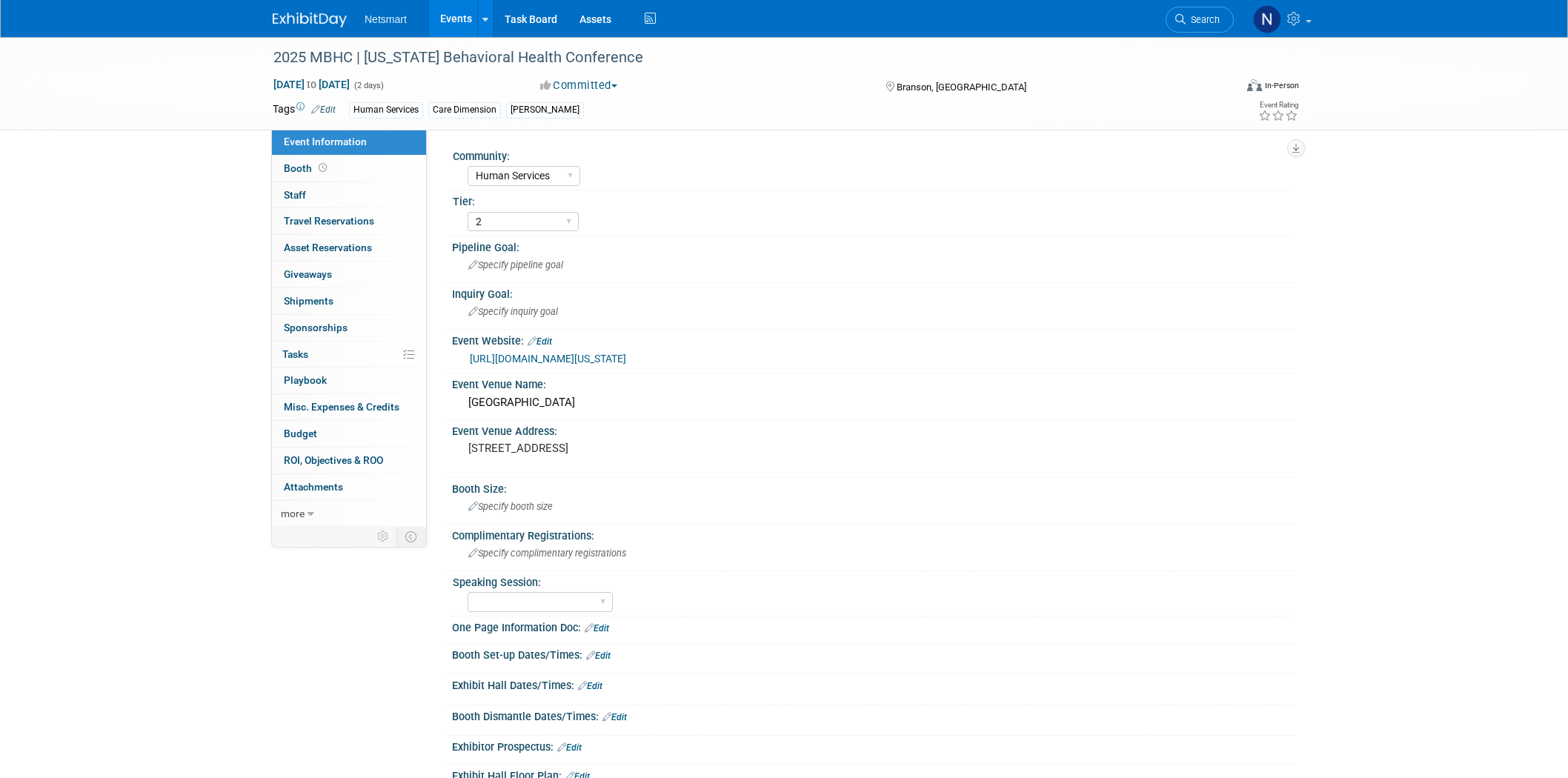
select select "Human Services"
select select "2"
